Goal: Navigation & Orientation: Understand site structure

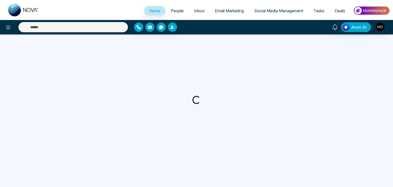
select select "*"
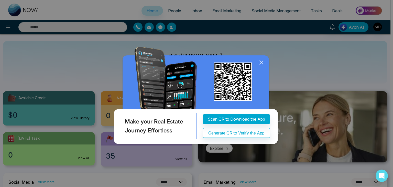
click at [263, 61] on icon at bounding box center [261, 63] width 8 height 8
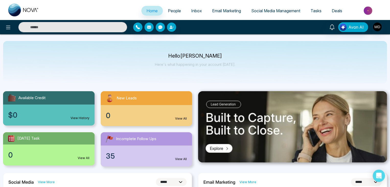
click at [172, 9] on span "People" at bounding box center [174, 10] width 13 height 5
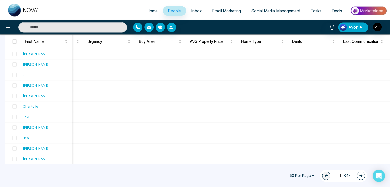
scroll to position [352, 0]
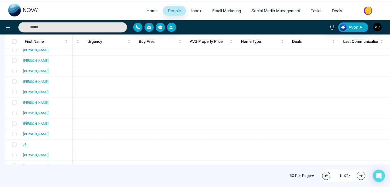
click at [151, 14] on link "Home" at bounding box center [151, 11] width 21 height 10
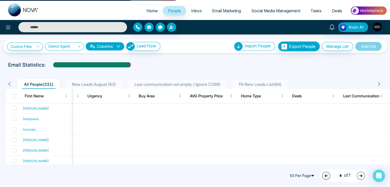
select select "*"
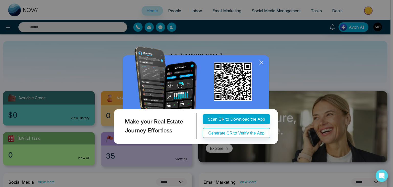
click at [261, 62] on icon at bounding box center [260, 62] width 3 height 3
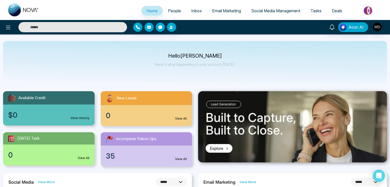
click at [213, 14] on link "Email Marketing" at bounding box center [226, 11] width 39 height 10
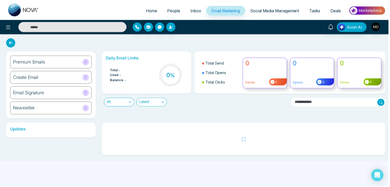
click at [265, 12] on span "Social Media Management" at bounding box center [276, 10] width 49 height 5
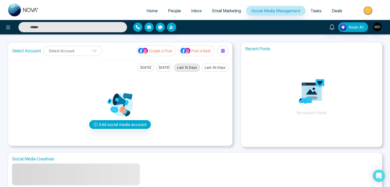
click at [315, 12] on span "Tasks" at bounding box center [316, 10] width 11 height 5
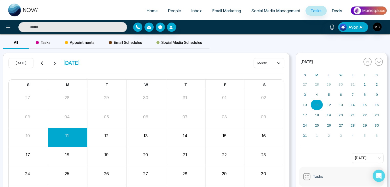
click at [343, 8] on link "Deals" at bounding box center [337, 11] width 21 height 10
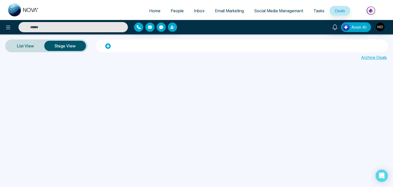
click at [157, 10] on link "Home" at bounding box center [154, 11] width 21 height 10
select select "*"
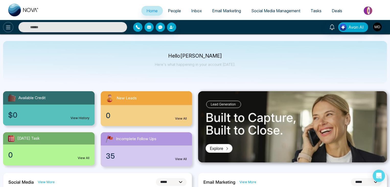
click at [7, 31] on button at bounding box center [8, 27] width 10 height 10
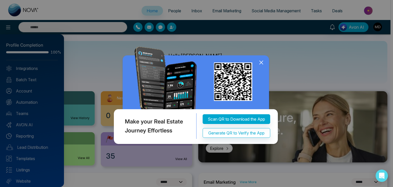
click at [263, 63] on icon at bounding box center [261, 63] width 8 height 8
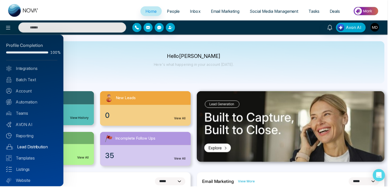
scroll to position [14, 0]
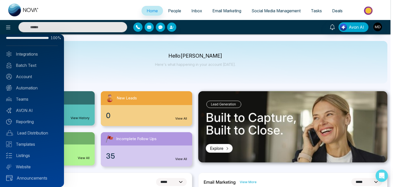
click at [101, 66] on div at bounding box center [196, 93] width 393 height 187
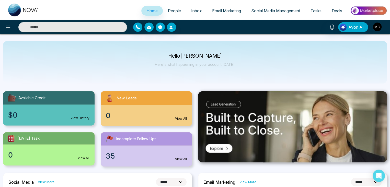
click at [379, 27] on img "button" at bounding box center [377, 27] width 9 height 9
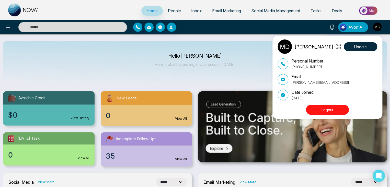
click at [331, 110] on button "Logout" at bounding box center [327, 110] width 43 height 10
